Goal: Task Accomplishment & Management: Manage account settings

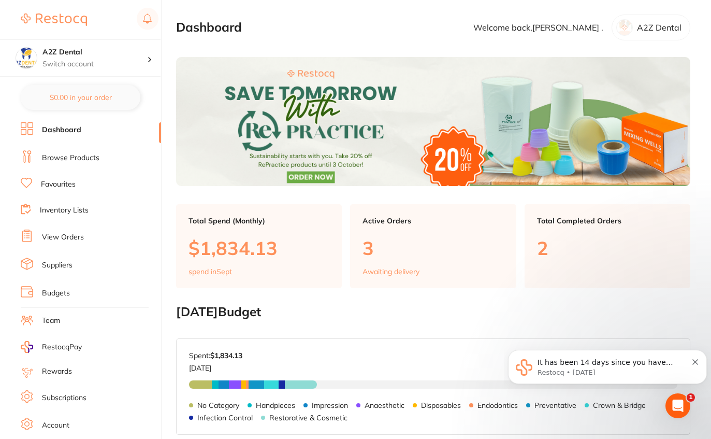
click at [100, 204] on li "Inventory Lists" at bounding box center [91, 211] width 140 height 14
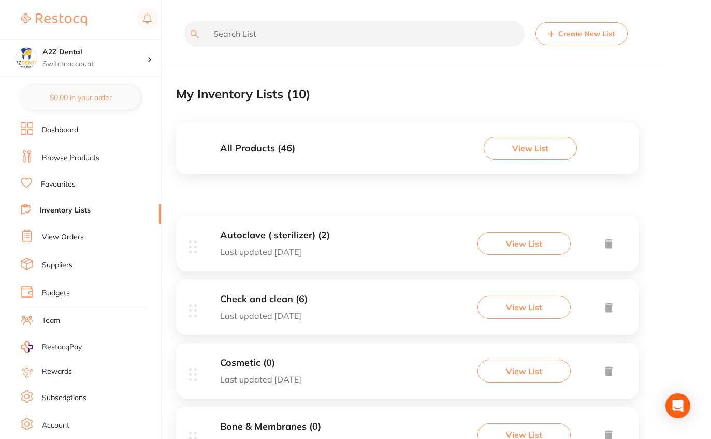
click at [399, 40] on input "text" at bounding box center [354, 34] width 340 height 26
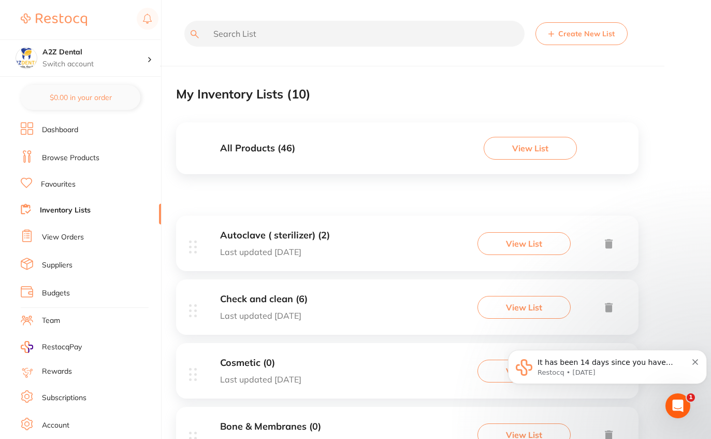
click at [339, 33] on input "text" at bounding box center [354, 34] width 340 height 26
click at [319, 28] on input "text" at bounding box center [354, 34] width 340 height 26
paste input "gc-fujilccapa2"
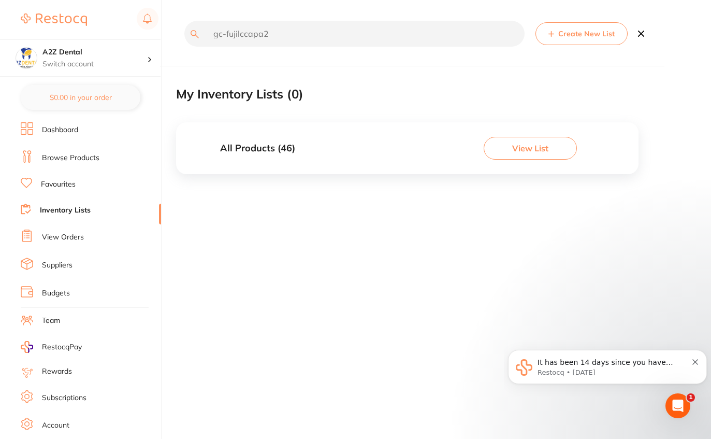
type input "gc-fujilccapa2"
click at [559, 154] on button "View List" at bounding box center [530, 148] width 93 height 23
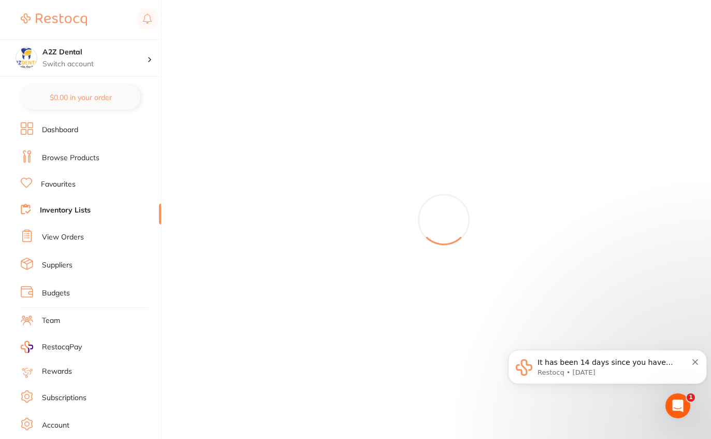
click at [551, 159] on div at bounding box center [443, 219] width 535 height 439
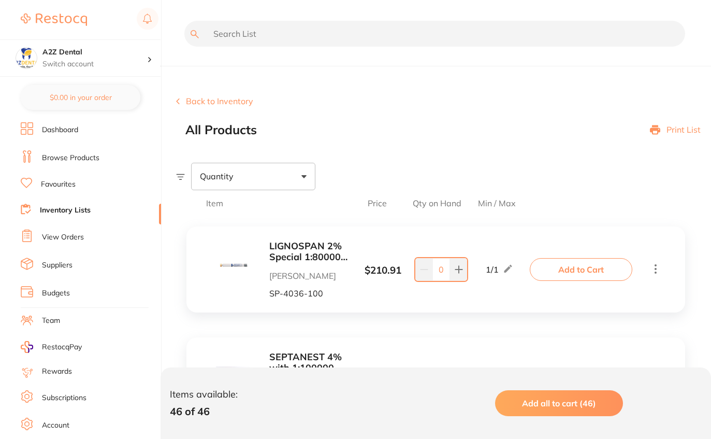
click at [348, 44] on input "text" at bounding box center [434, 34] width 501 height 26
click at [299, 33] on input "text" at bounding box center [434, 34] width 501 height 26
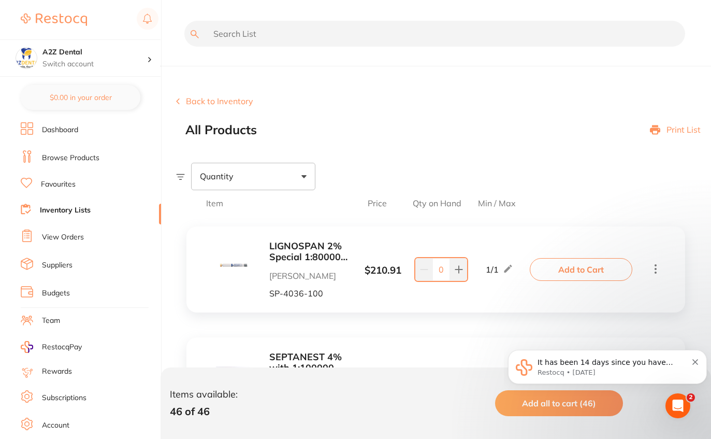
paste input "gc-fujilccapa2"
type input "gc-fujilccapa2"
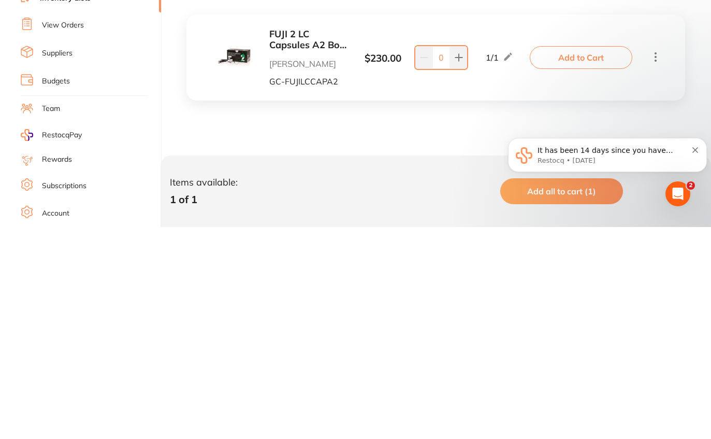
scroll to position [10, 0]
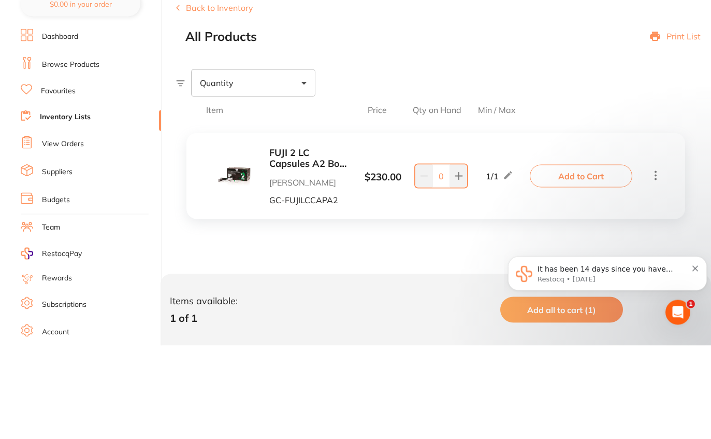
click at [72, 232] on link "View Orders" at bounding box center [63, 237] width 42 height 10
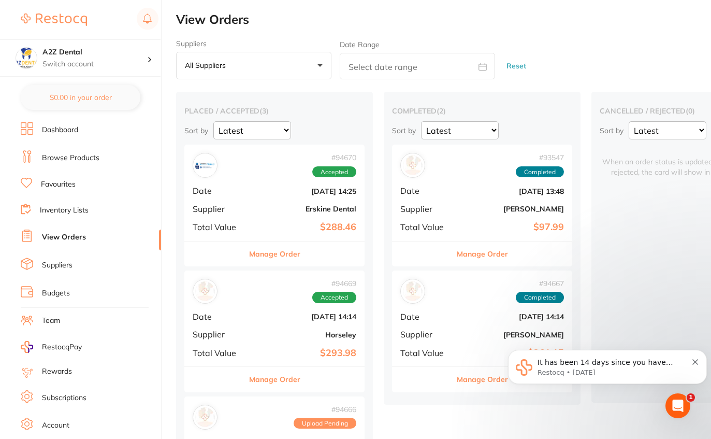
click at [549, 3] on main "View Orders Suppliers All suppliers +0 All suppliers AB Orthodontics [PERSON_NA…" at bounding box center [443, 265] width 535 height 530
click at [109, 233] on li "View Orders" at bounding box center [91, 237] width 140 height 16
click at [94, 210] on li "Inventory Lists" at bounding box center [91, 211] width 140 height 14
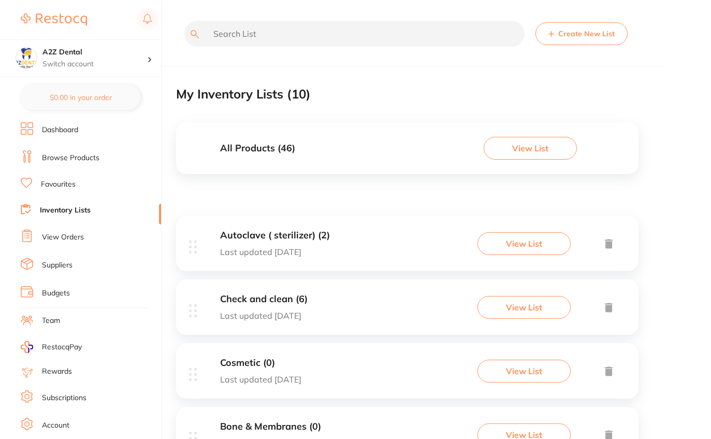
click at [408, 30] on input "text" at bounding box center [354, 34] width 340 height 26
click at [343, 38] on input "text" at bounding box center [354, 34] width 340 height 26
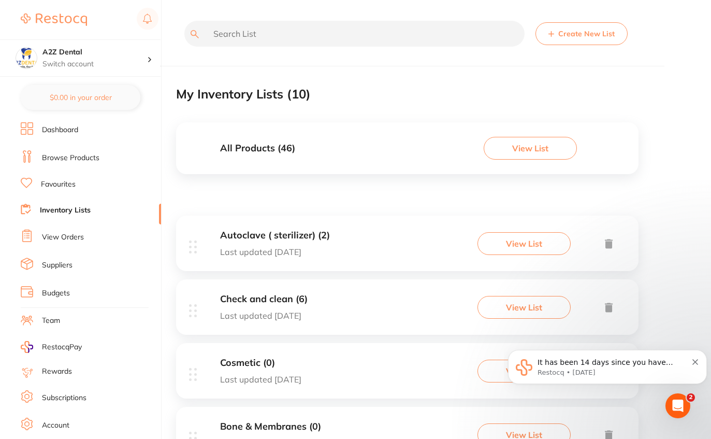
paste input "m-5010201"
type input "m-5010201"
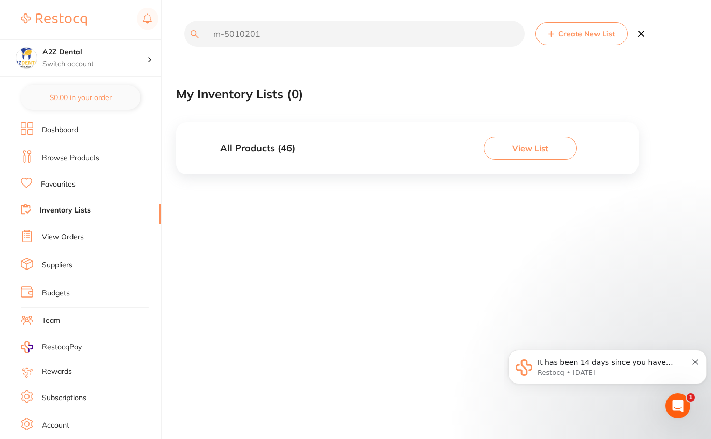
click at [554, 154] on button "View List" at bounding box center [530, 148] width 93 height 23
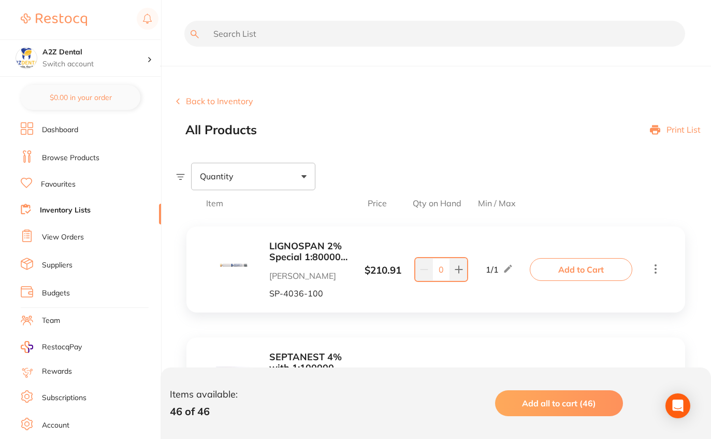
click at [371, 35] on input "text" at bounding box center [434, 34] width 501 height 26
click at [336, 37] on input "text" at bounding box center [434, 34] width 501 height 26
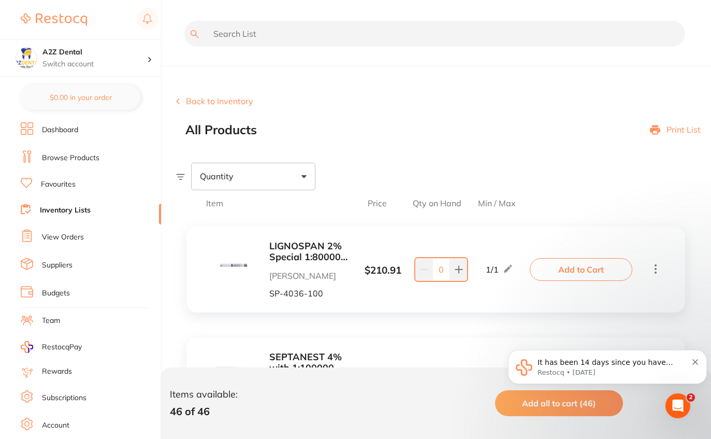
paste input "m-5010201"
type input "m-5010201"
click at [116, 232] on li "View Orders" at bounding box center [91, 237] width 140 height 16
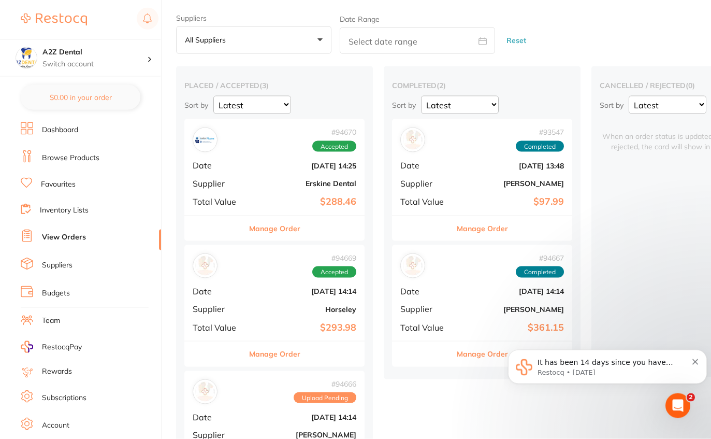
scroll to position [26, 0]
click at [634, 252] on div "cancelled / rejected ( 0 ) Sort by Latest Notification When an order status is …" at bounding box center [690, 221] width 197 height 311
click at [602, 304] on div "cancelled / rejected ( 0 ) Sort by Latest Notification When an order status is …" at bounding box center [690, 221] width 197 height 311
click at [640, 243] on div "cancelled / rejected ( 0 ) Sort by Latest Notification When an order status is …" at bounding box center [690, 221] width 197 height 311
click at [658, 223] on div "cancelled / rejected ( 0 ) Sort by Latest Notification When an order status is …" at bounding box center [690, 221] width 197 height 311
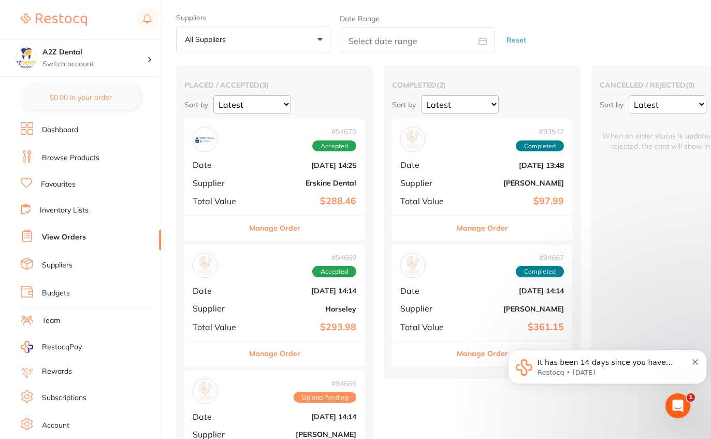
scroll to position [0, 0]
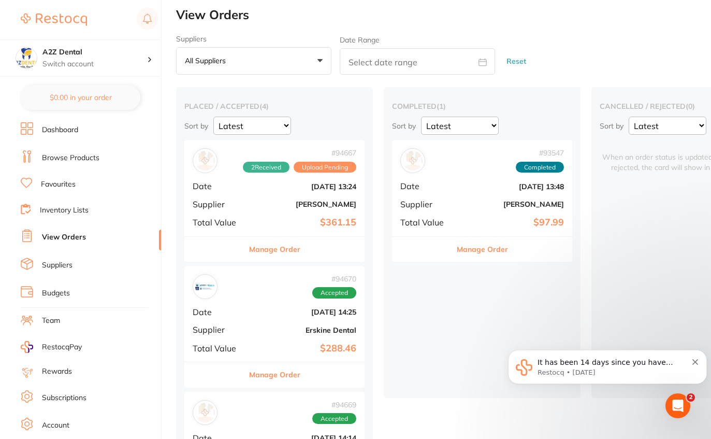
click at [332, 247] on div "Manage Order" at bounding box center [274, 248] width 180 height 25
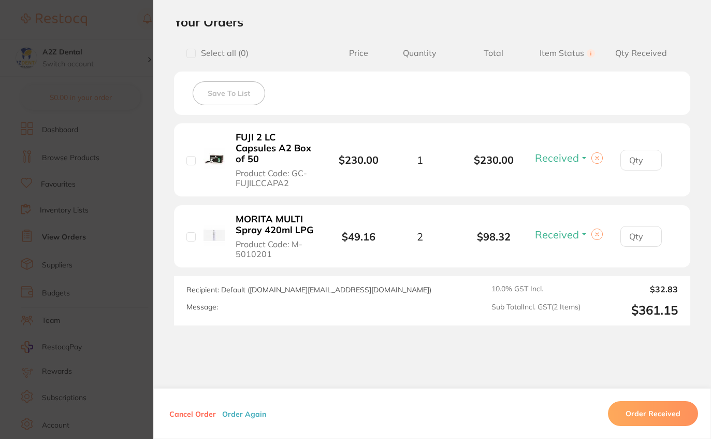
scroll to position [56, 0]
click at [668, 426] on button "Order Received" at bounding box center [653, 413] width 90 height 25
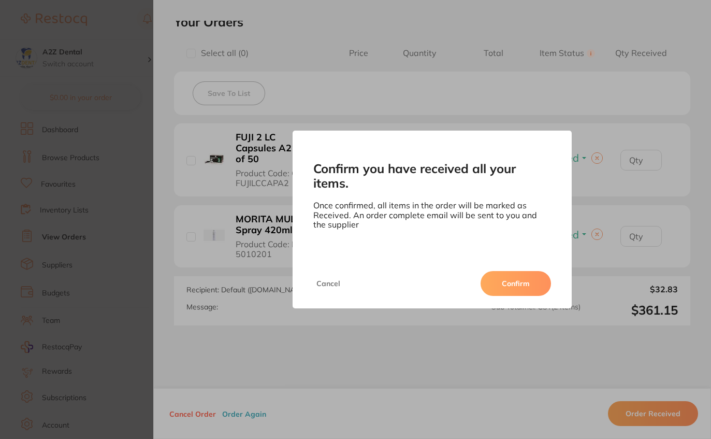
click at [523, 296] on button "Confirm" at bounding box center [516, 283] width 70 height 25
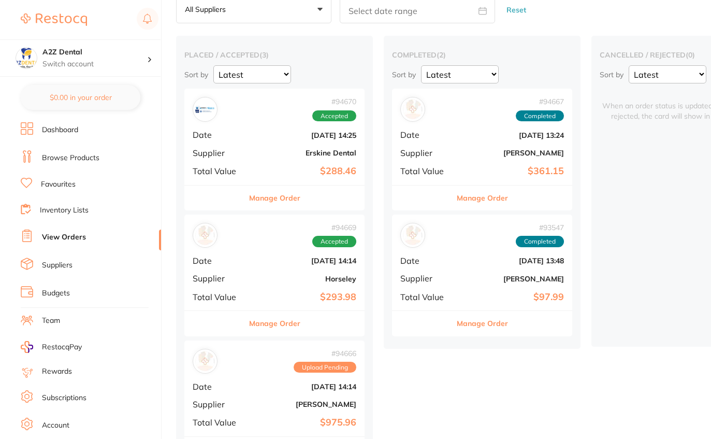
scroll to position [54, 0]
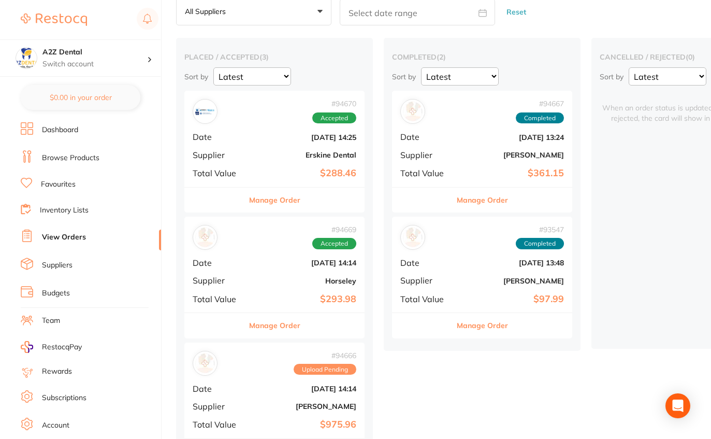
click at [464, 139] on b "Sept 30 2025, 13:24" at bounding box center [513, 137] width 104 height 8
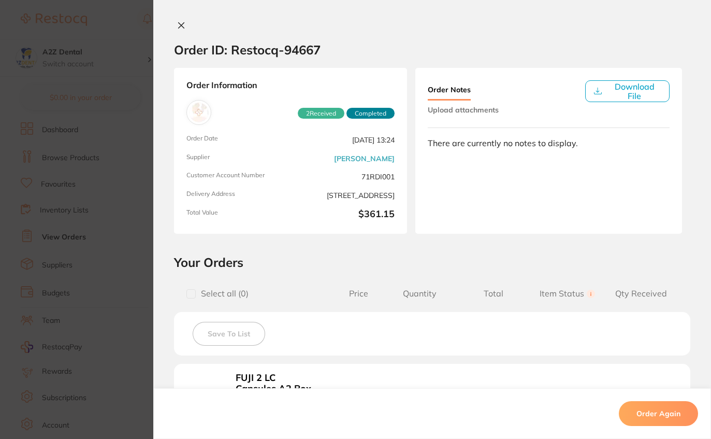
click at [178, 27] on icon at bounding box center [181, 25] width 8 height 8
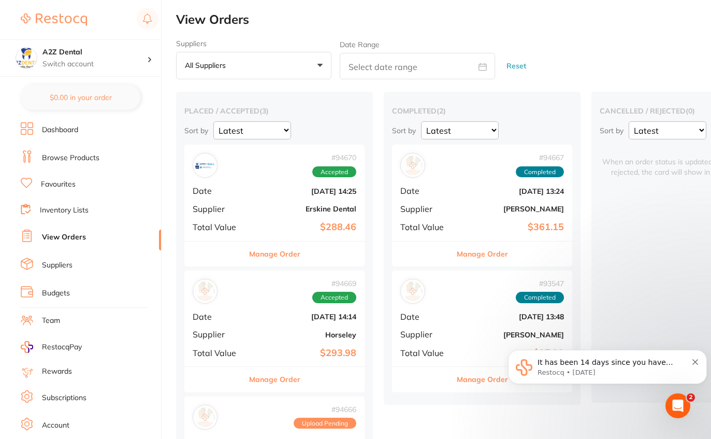
click at [88, 206] on link "Inventory Lists" at bounding box center [64, 210] width 49 height 10
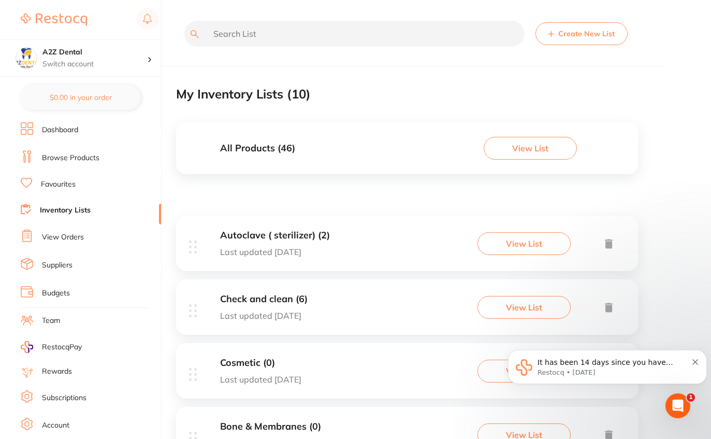
click at [378, 32] on input "text" at bounding box center [354, 34] width 340 height 26
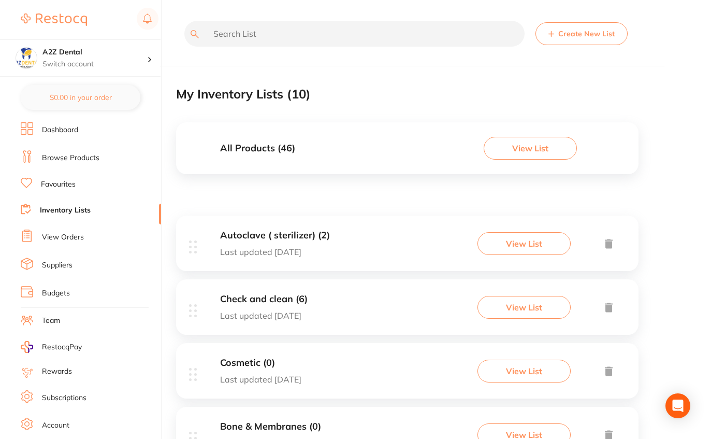
click at [370, 30] on input "text" at bounding box center [354, 34] width 340 height 26
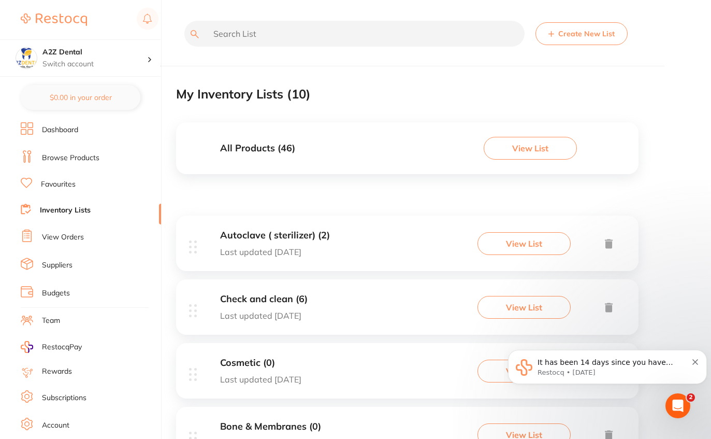
paste input "gc-fujilccapa2"
type input "gc-fujilccapa2"
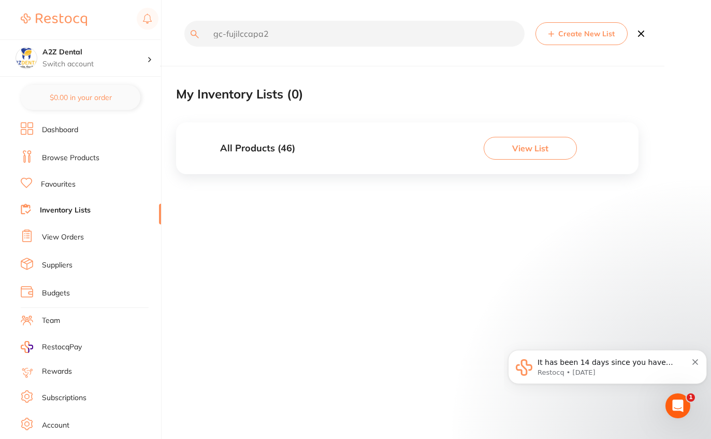
click at [540, 155] on button "View List" at bounding box center [530, 148] width 93 height 23
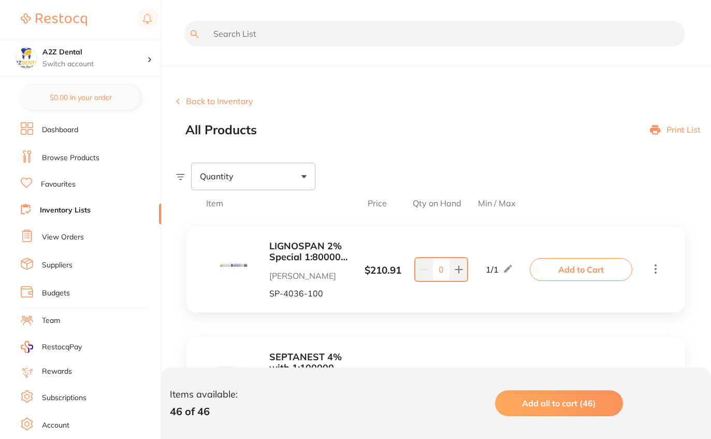
click at [382, 36] on input "text" at bounding box center [434, 34] width 501 height 26
click at [363, 27] on input "text" at bounding box center [434, 34] width 501 height 26
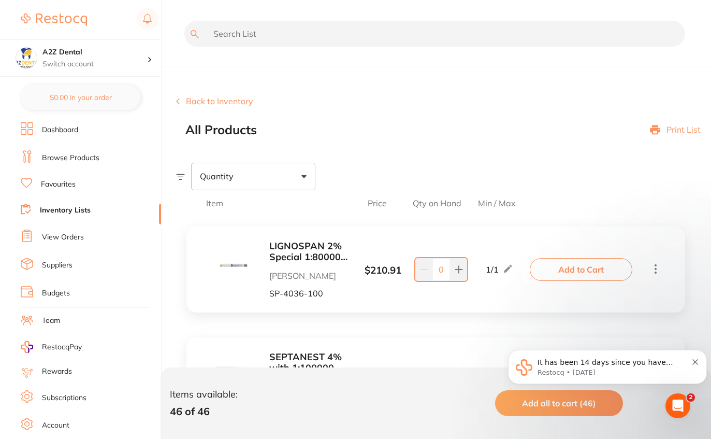
paste input "gc-fujilccapa2"
type input "gc-fujilccapa2"
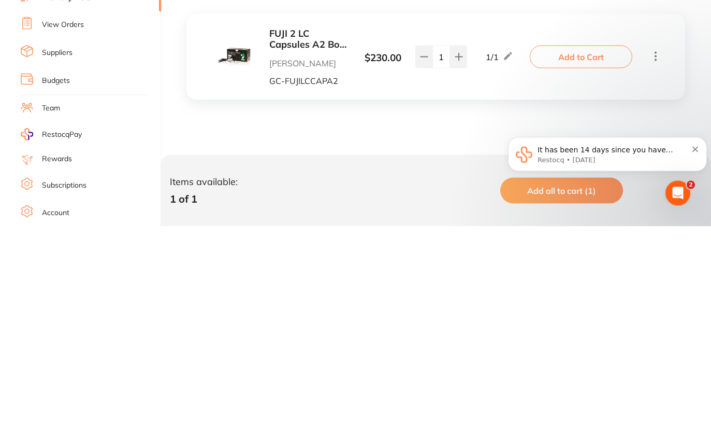
scroll to position [35, 0]
click at [92, 229] on li "View Orders" at bounding box center [91, 237] width 140 height 16
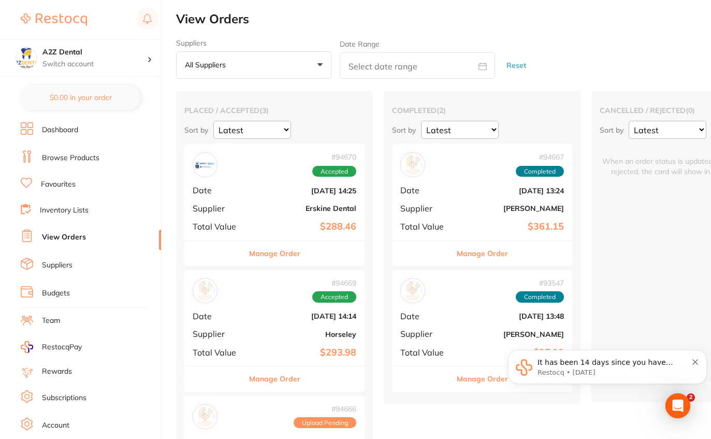
click at [460, 198] on div "# 94667 Completed Date Sept 30 2025, 13:24 Supplier Henry Schein Halas Total Va…" at bounding box center [482, 192] width 180 height 96
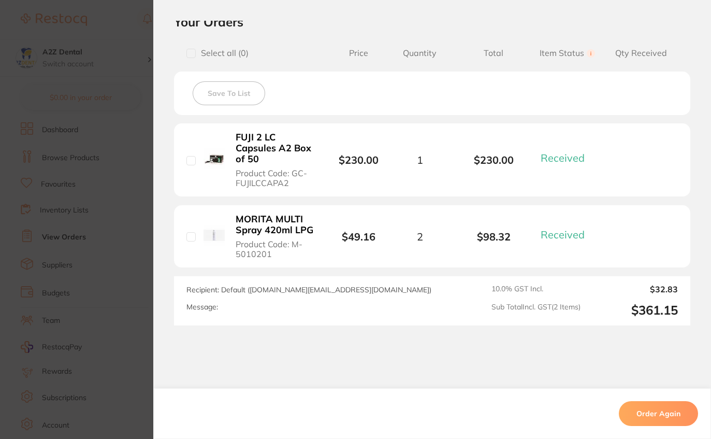
click at [133, 153] on section "Order ID: Restocq- 94667 Order Information 2 Received Completed Order Date Sept…" at bounding box center [355, 219] width 711 height 439
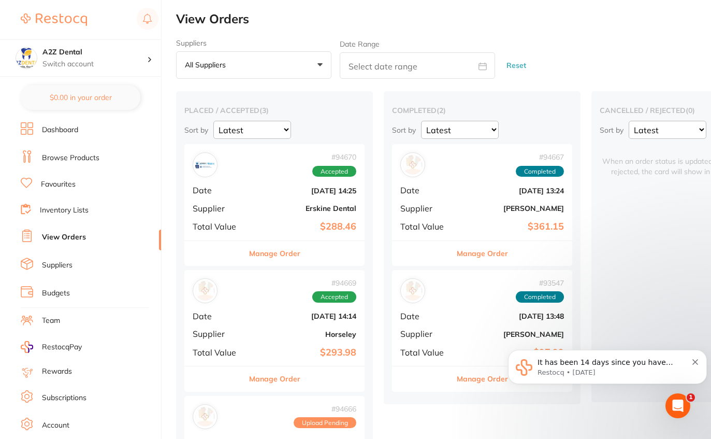
click at [97, 213] on li "Inventory Lists" at bounding box center [91, 211] width 140 height 14
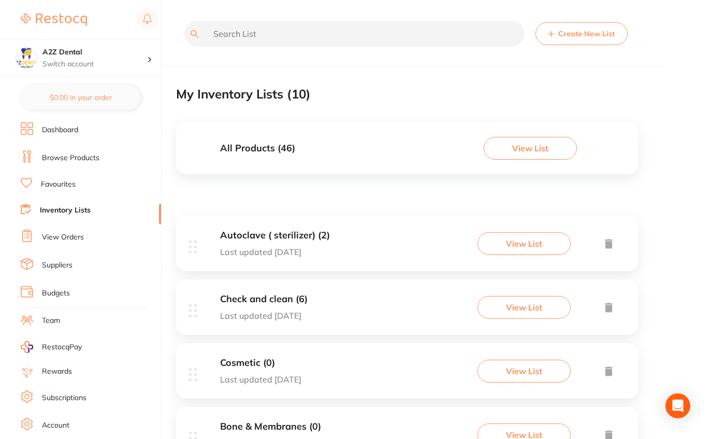
click at [531, 149] on button "View List" at bounding box center [530, 148] width 93 height 23
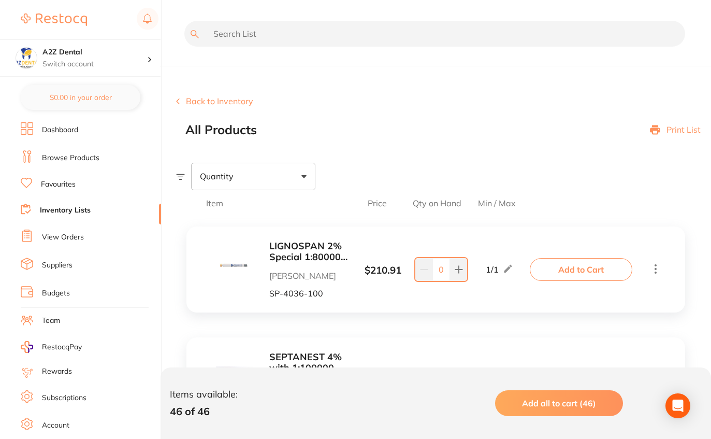
click at [376, 27] on input "text" at bounding box center [434, 34] width 501 height 26
click at [324, 28] on input "text" at bounding box center [434, 34] width 501 height 26
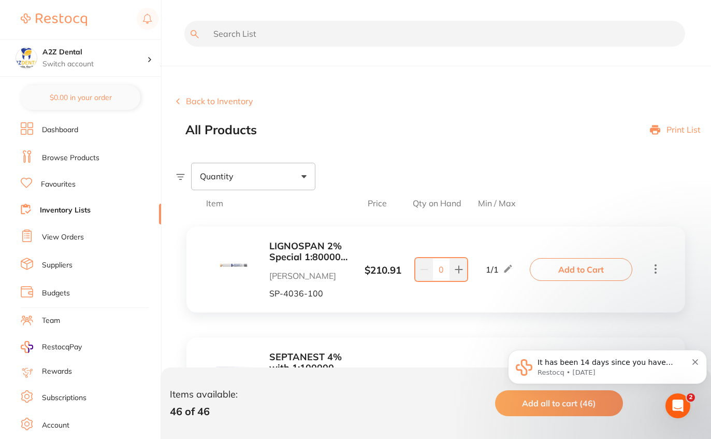
paste input "m-5010201"
type input "m-5010201"
